Goal: Navigation & Orientation: Find specific page/section

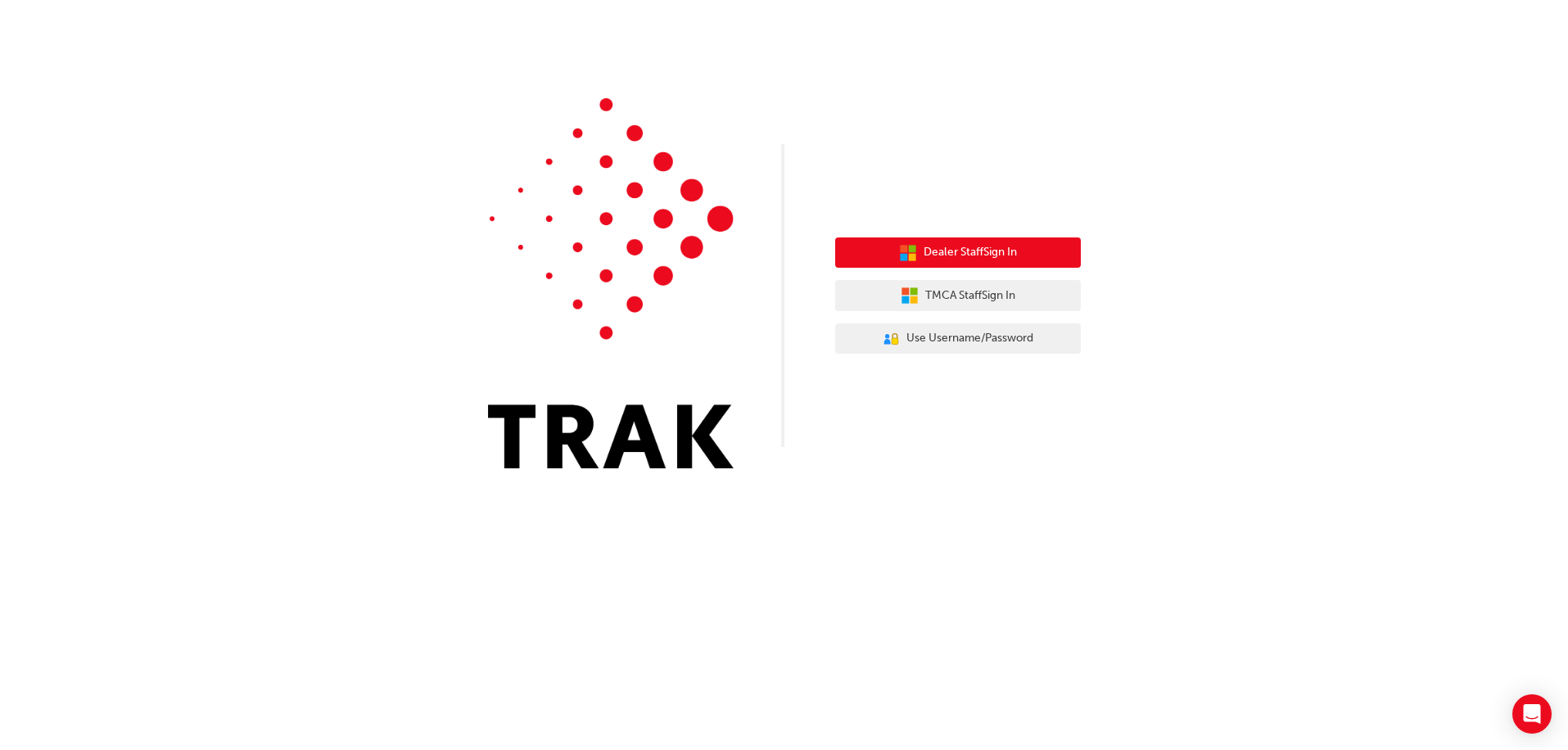
click at [981, 248] on span "Dealer Staff Sign In" at bounding box center [969, 253] width 93 height 19
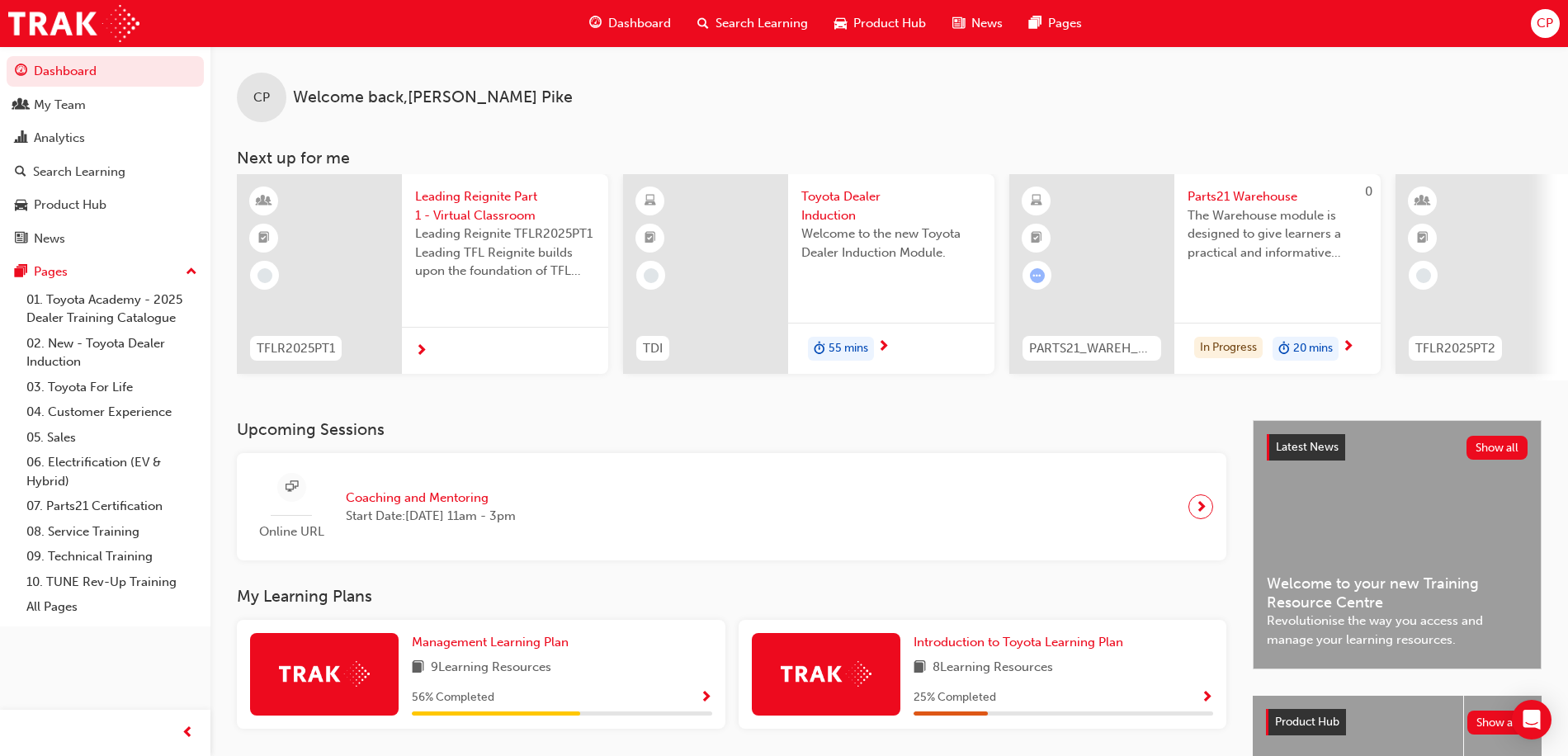
click at [439, 515] on span "Start Date: [DATE] 11am - 3pm" at bounding box center [431, 517] width 170 height 19
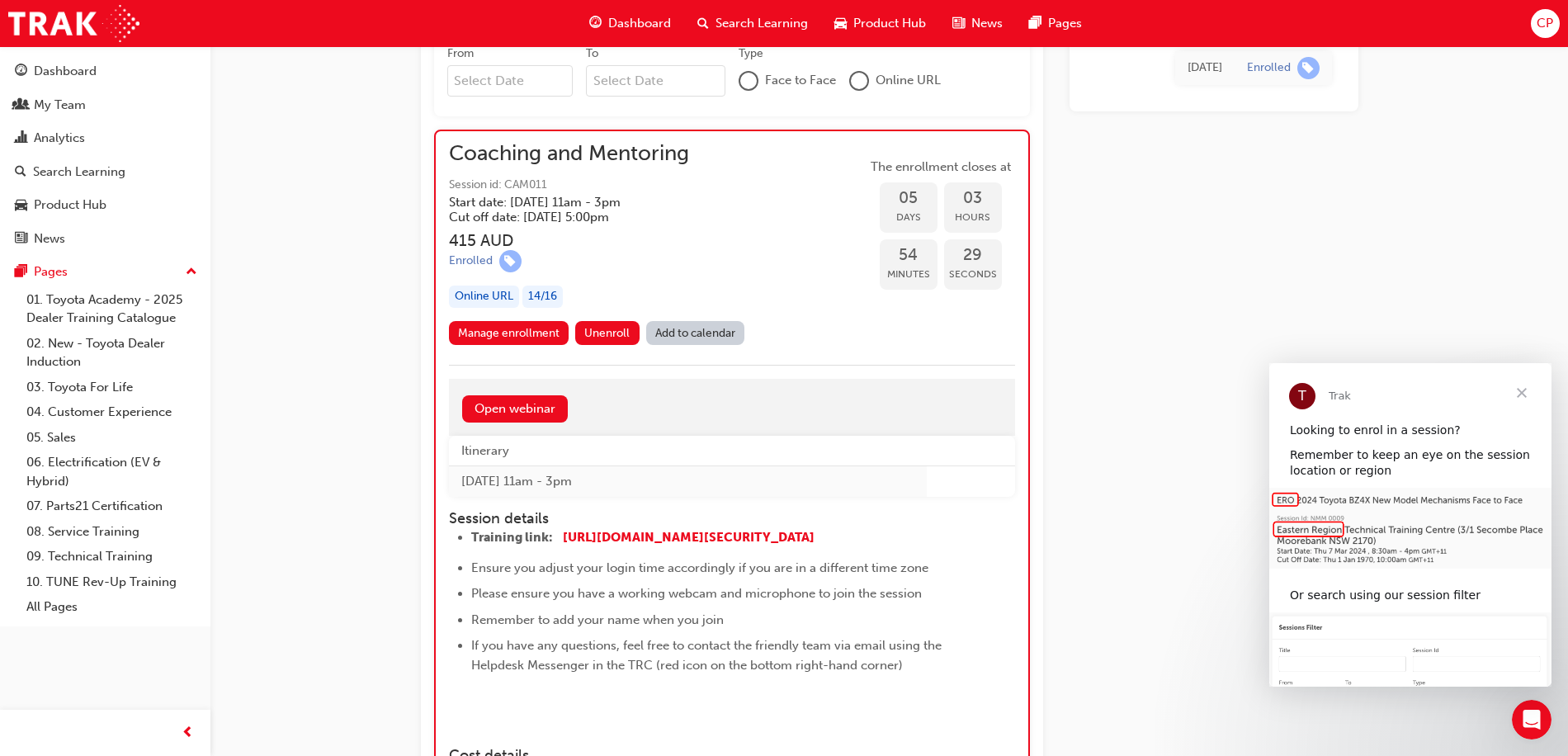
scroll to position [861, 0]
